Goal: Task Accomplishment & Management: Use online tool/utility

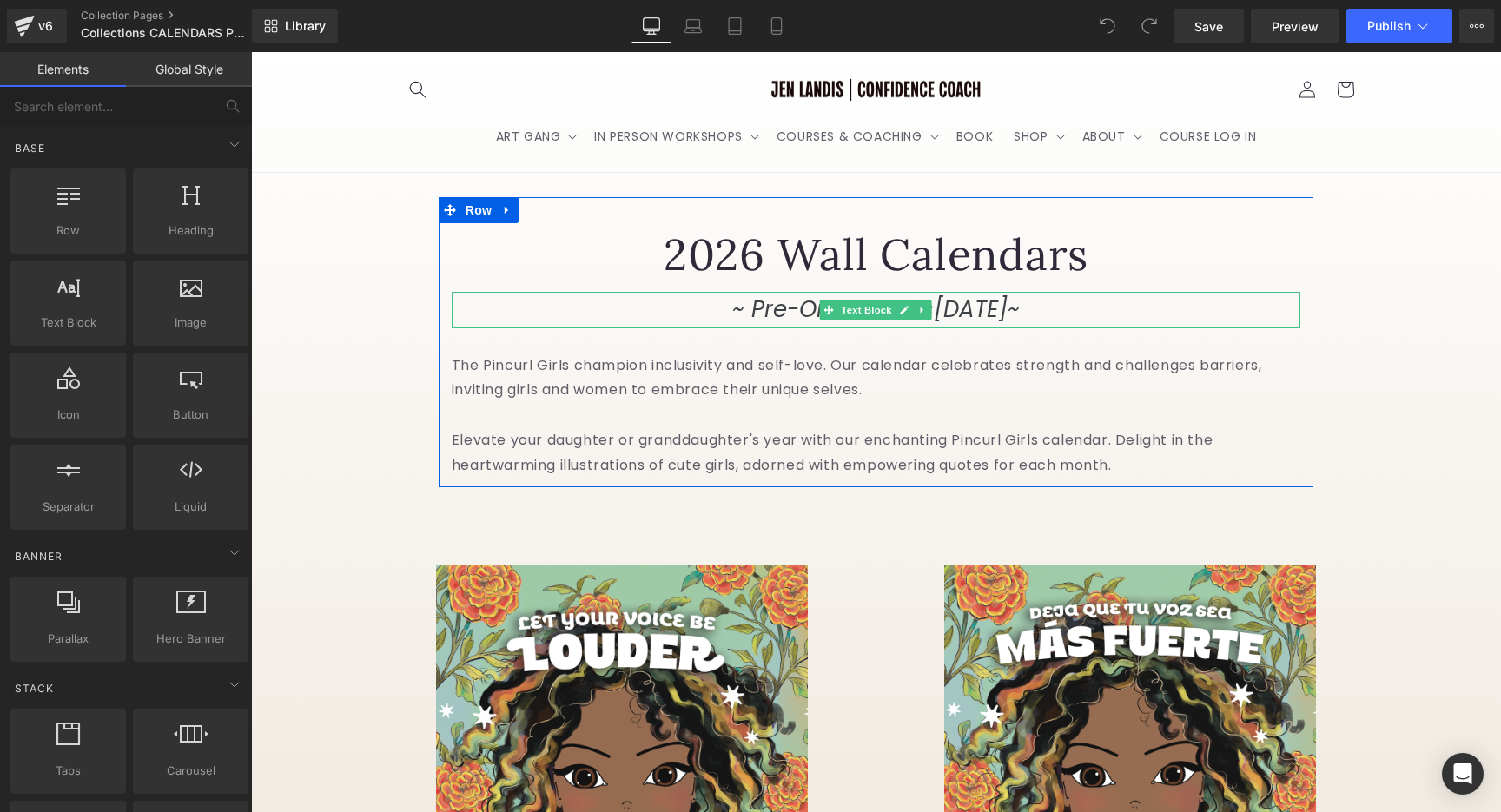
click at [934, 325] on icon "[DATE]" at bounding box center [970, 309] width 74 height 31
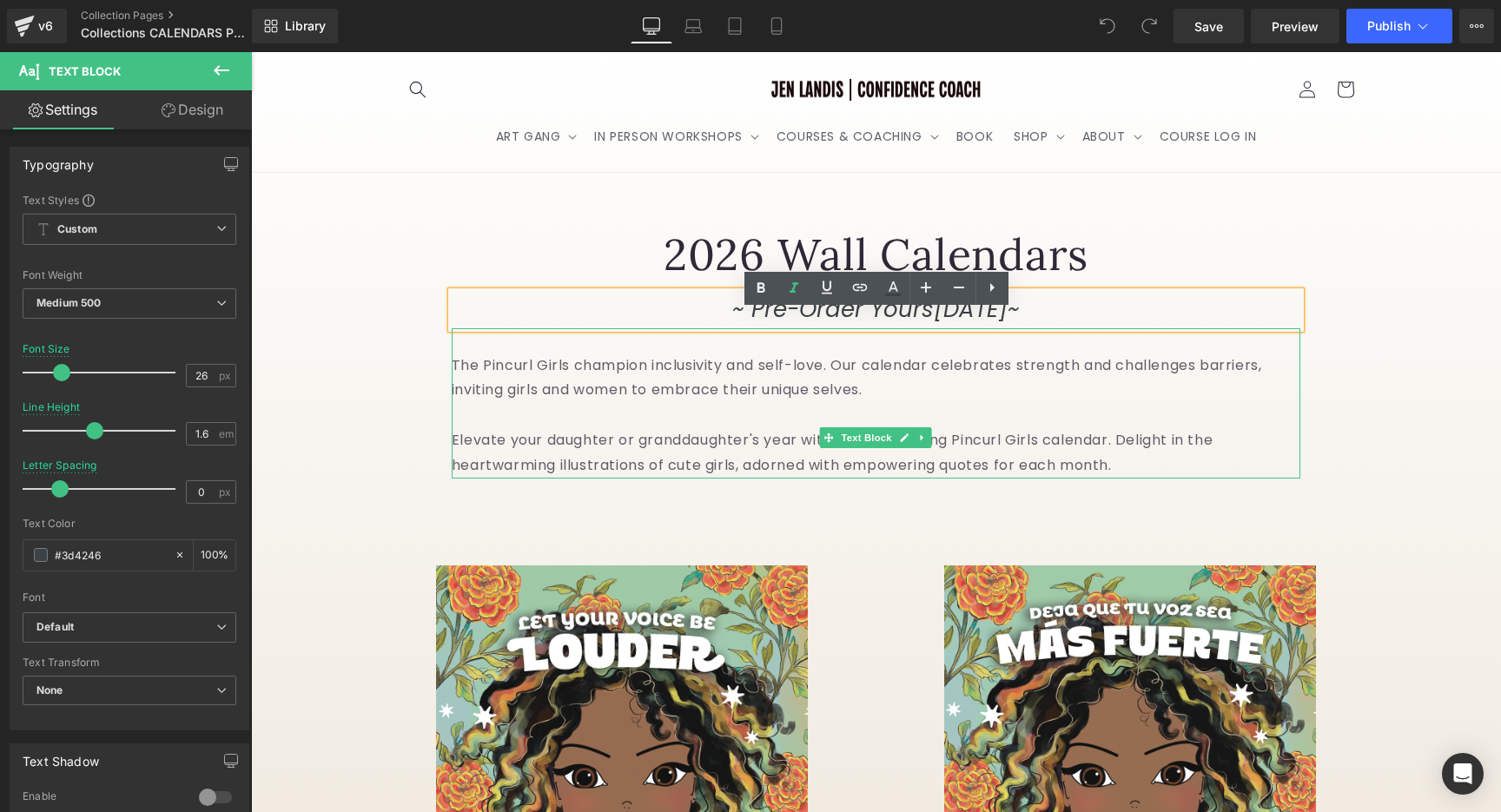
click at [995, 378] on p "The Pincurl Girls champion inclusivity and self-love. Our calendar celebrates s…" at bounding box center [876, 391] width 849 height 75
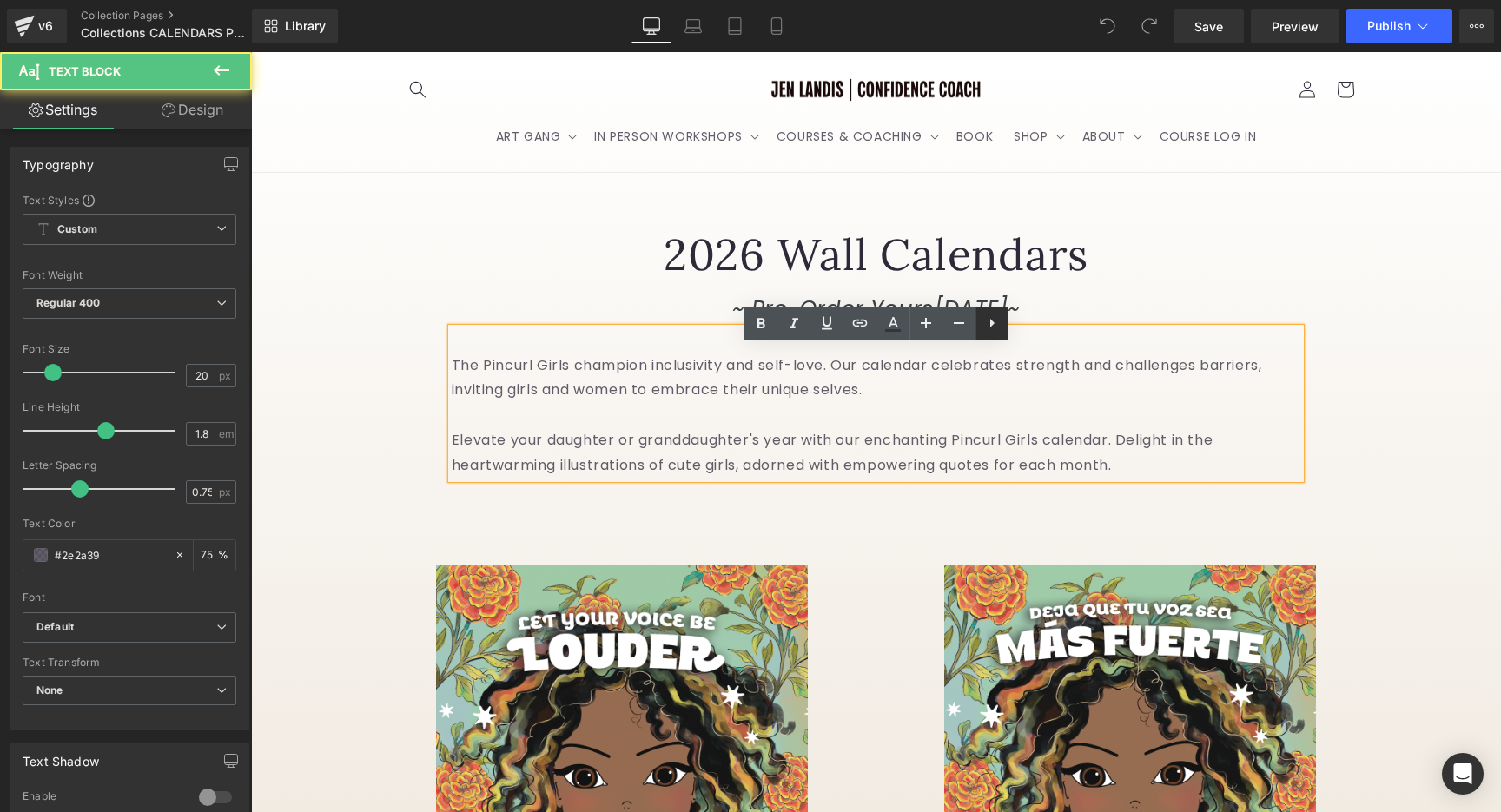
click at [992, 329] on icon at bounding box center [992, 323] width 21 height 21
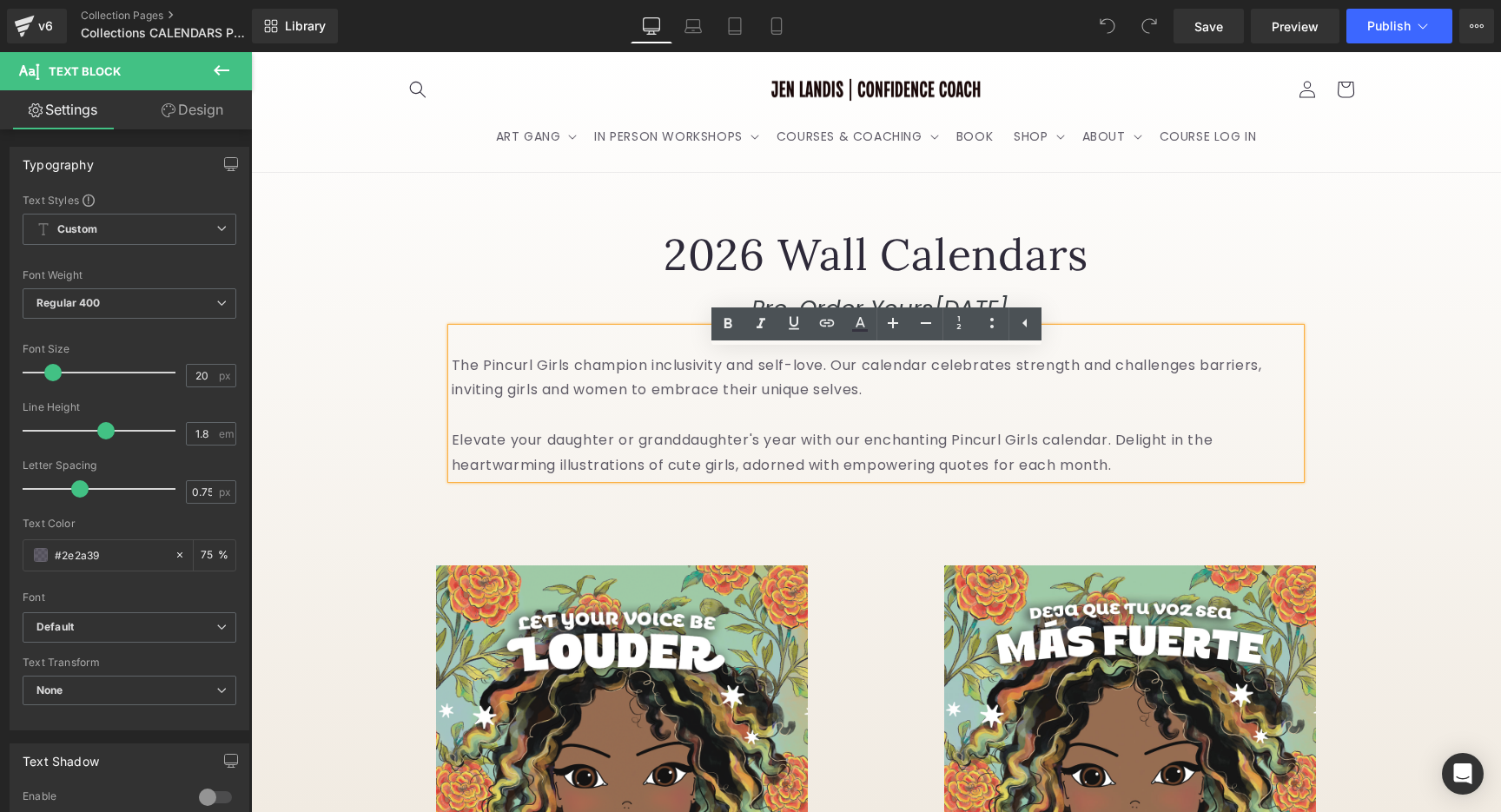
click at [1020, 354] on p at bounding box center [876, 341] width 849 height 25
click at [914, 354] on p at bounding box center [876, 341] width 849 height 25
click at [828, 236] on div "2026 Wall Calendars Heading ~ Pre-Order Yours [DATE] ~ Text Block The Pincurl G…" at bounding box center [876, 342] width 875 height 289
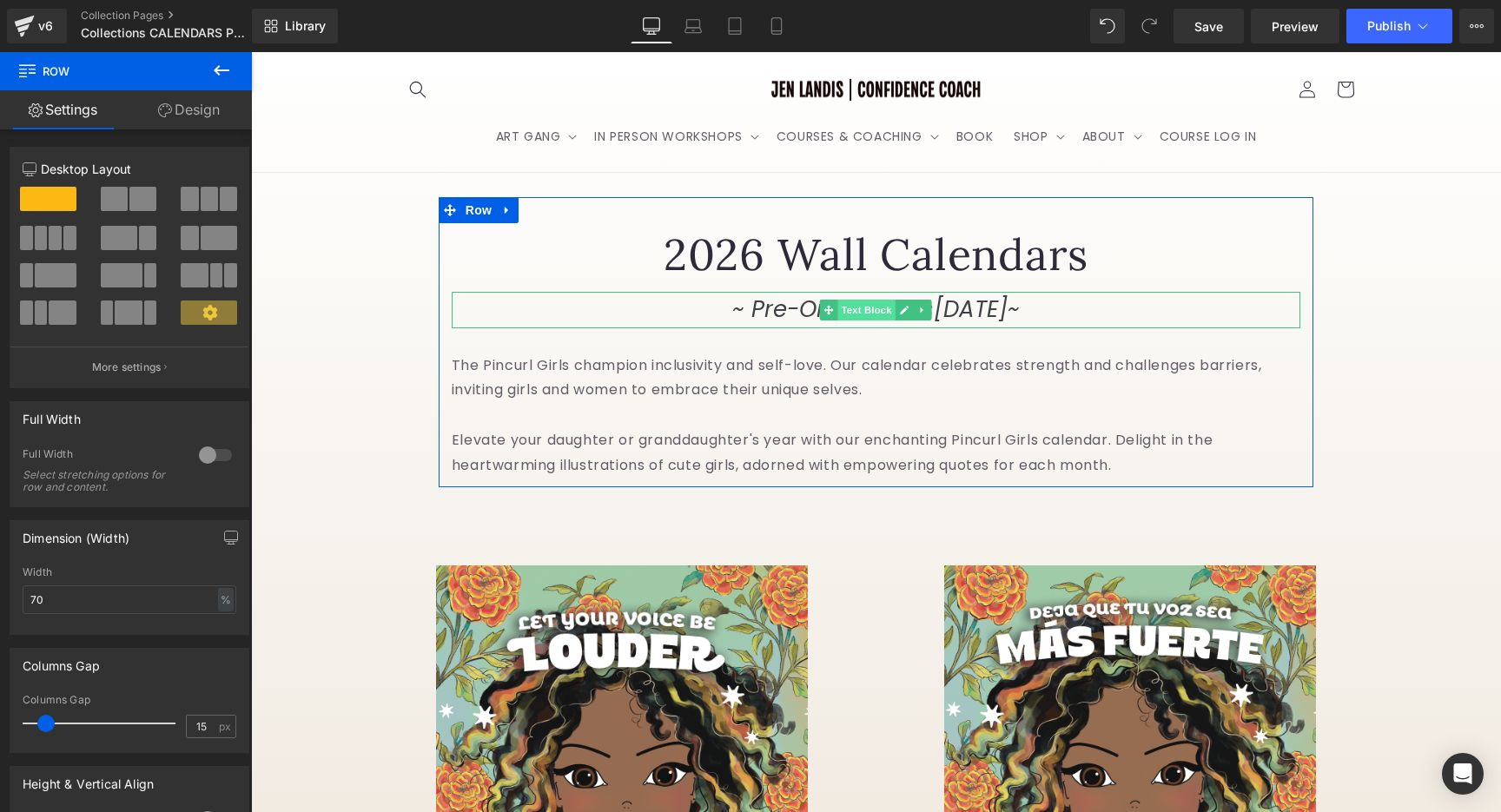
click at [841, 321] on span "Text Block" at bounding box center [867, 310] width 58 height 21
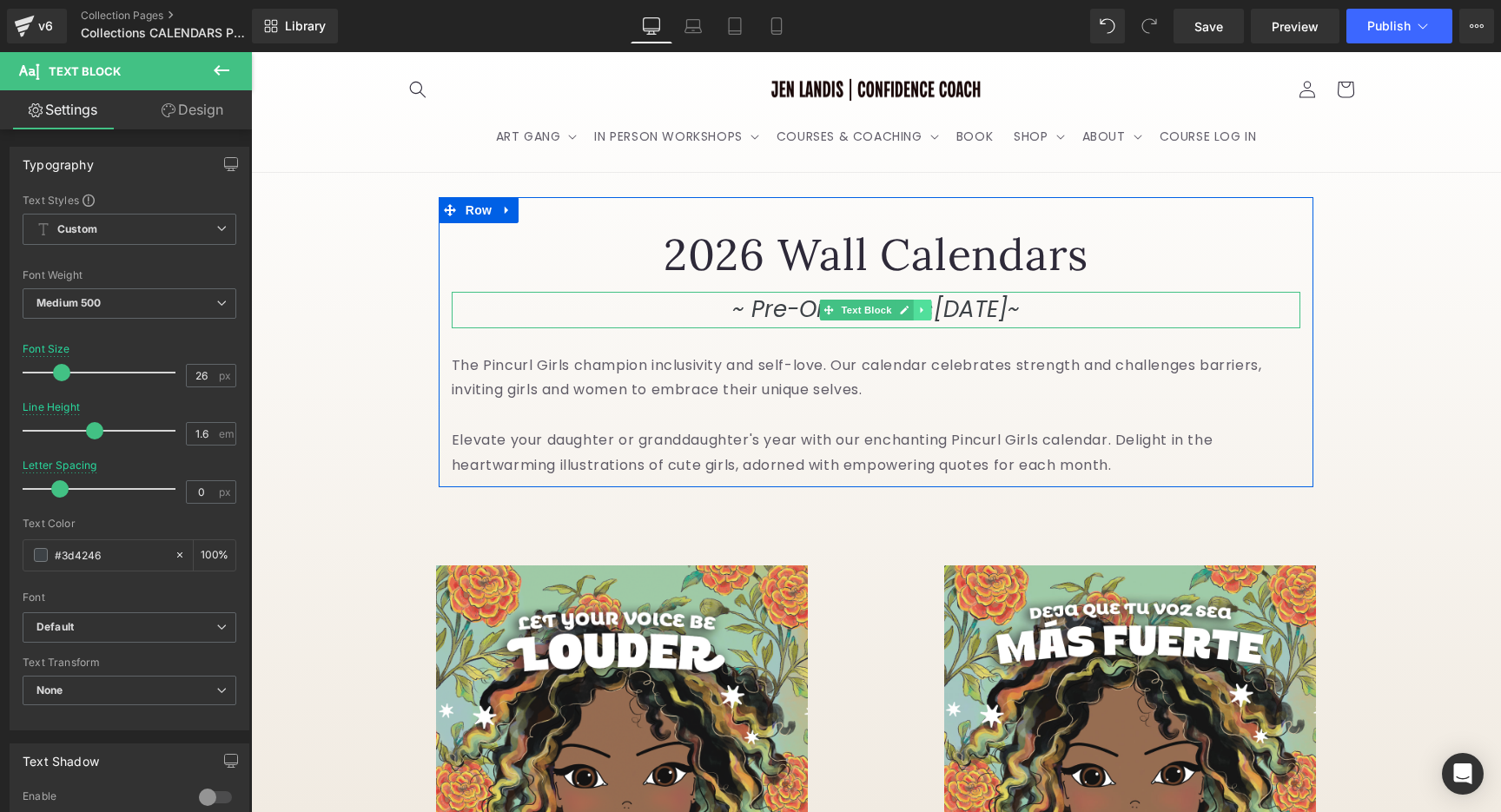
click at [921, 314] on icon at bounding box center [921, 310] width 3 height 6
click at [930, 315] on icon at bounding box center [931, 310] width 10 height 10
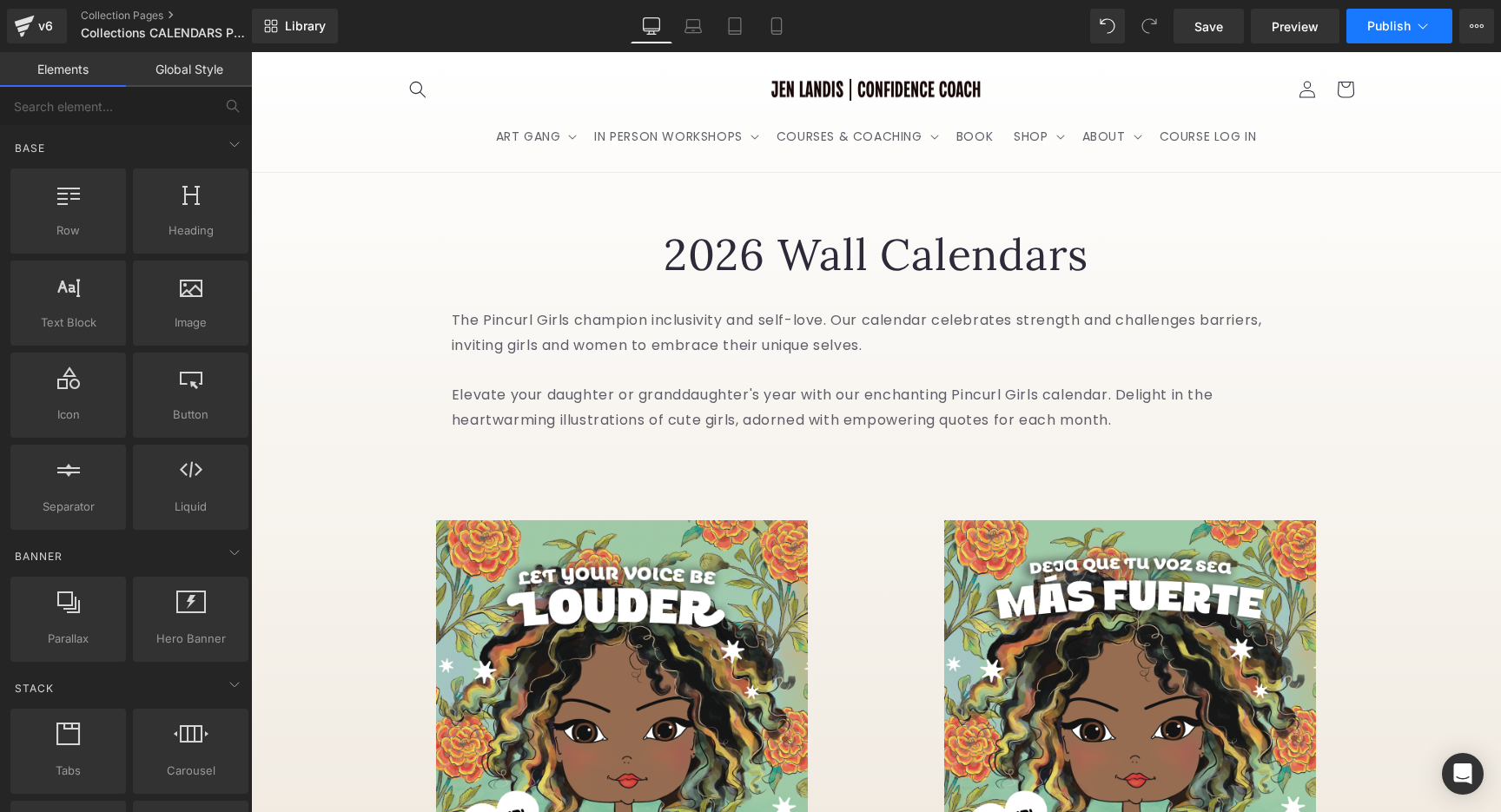
click at [1409, 30] on span "Publish" at bounding box center [1389, 26] width 44 height 14
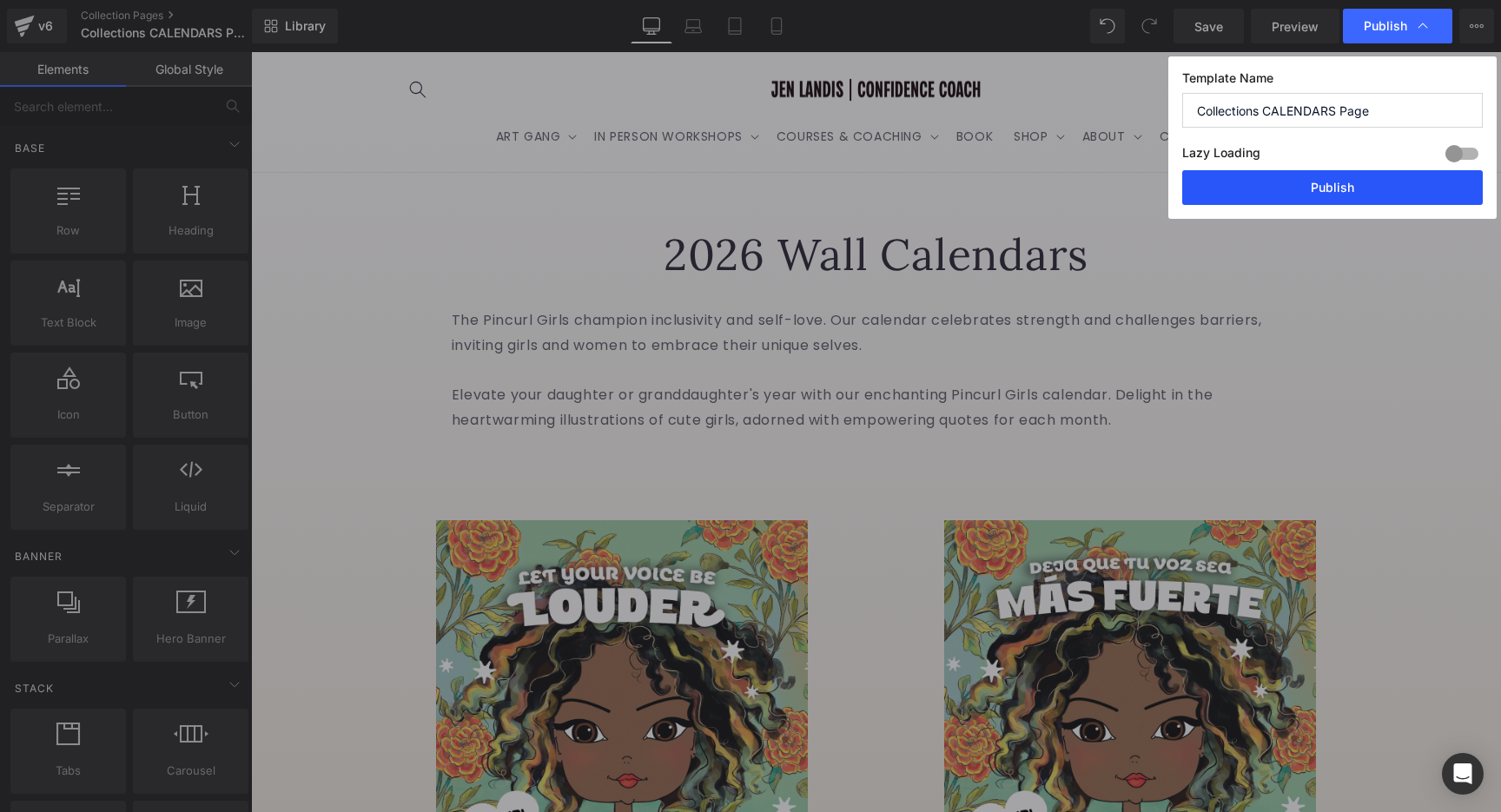
click at [1322, 200] on button "Publish" at bounding box center [1332, 187] width 301 height 35
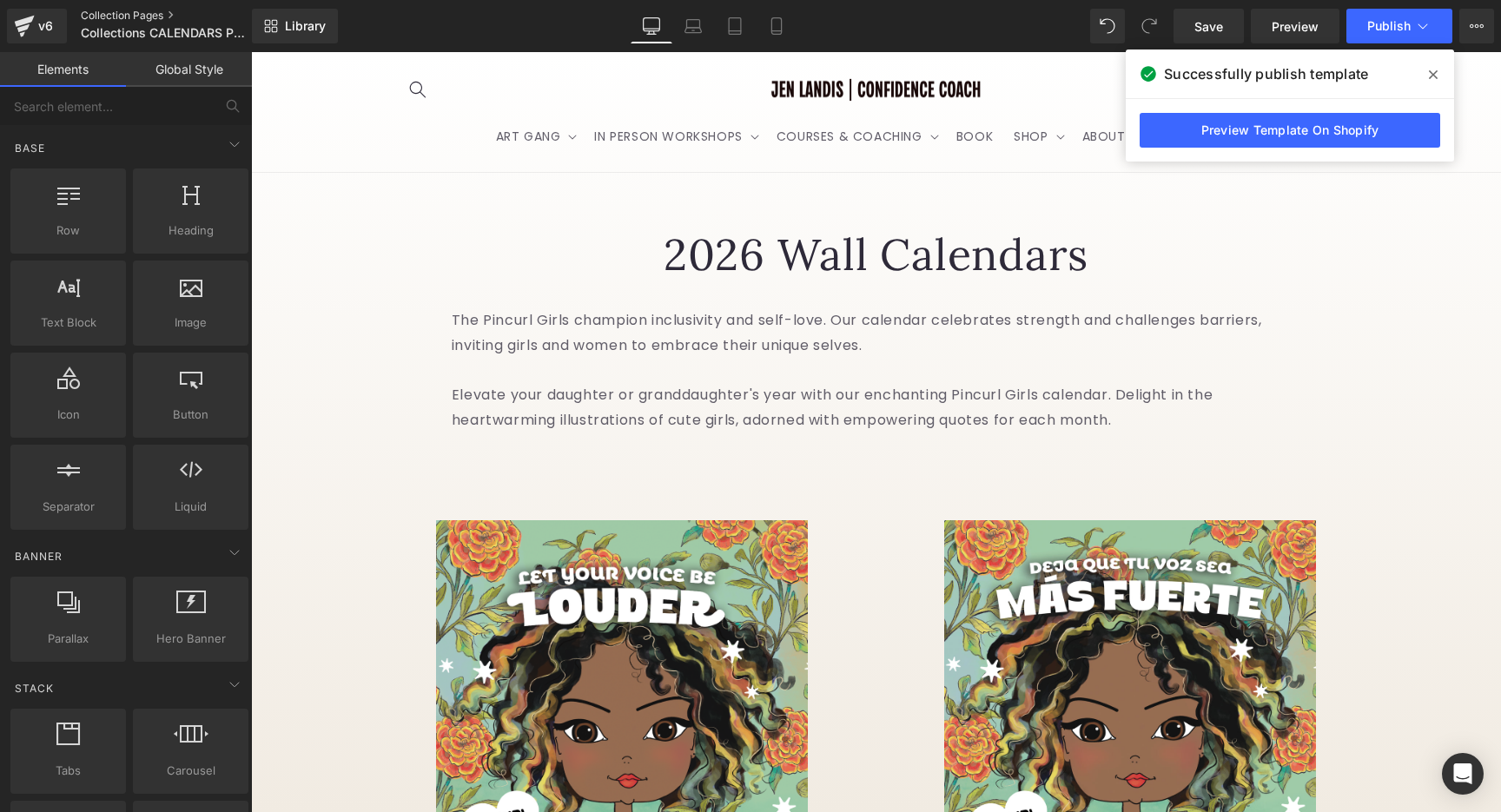
click at [97, 15] on link "Collection Pages" at bounding box center [180, 16] width 200 height 14
